Goal: Transaction & Acquisition: Purchase product/service

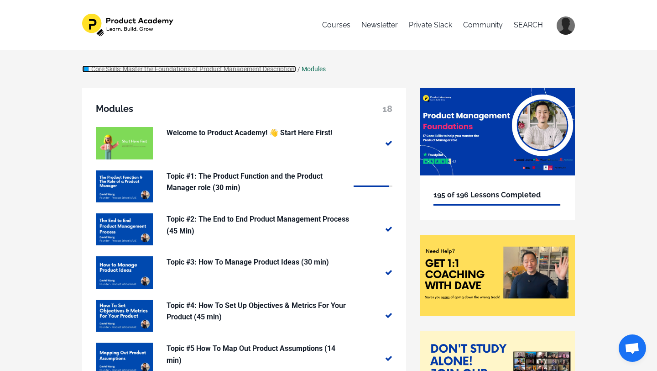
click at [274, 69] on link "📘 Core Skills: Master the Foundations of Product Management Description:" at bounding box center [189, 68] width 214 height 7
